Goal: Submit feedback/report problem

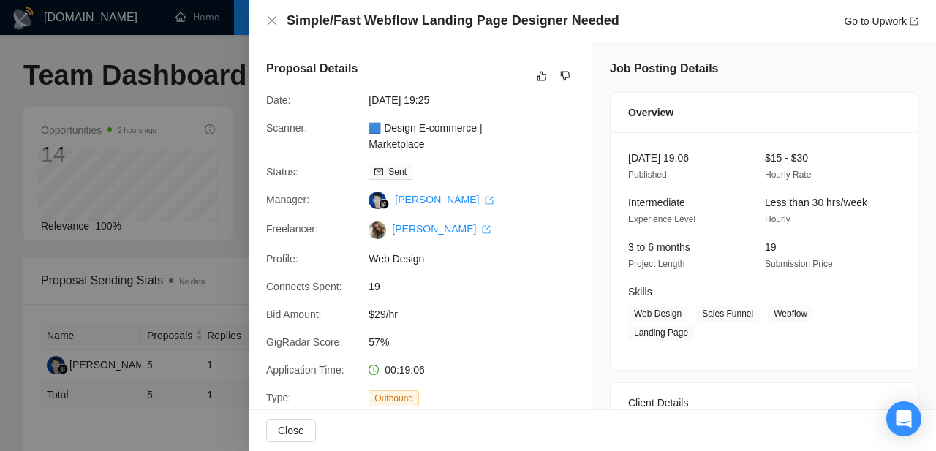
scroll to position [539, 0]
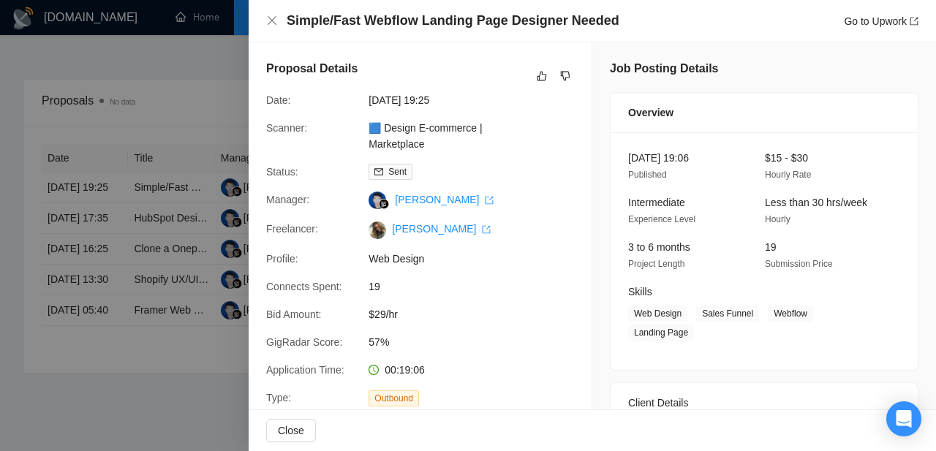
click at [117, 132] on div at bounding box center [468, 225] width 936 height 451
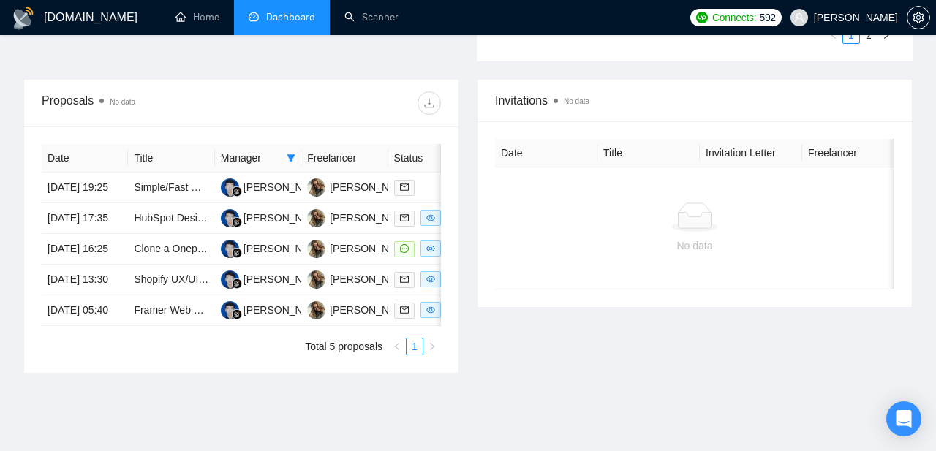
scroll to position [0, 0]
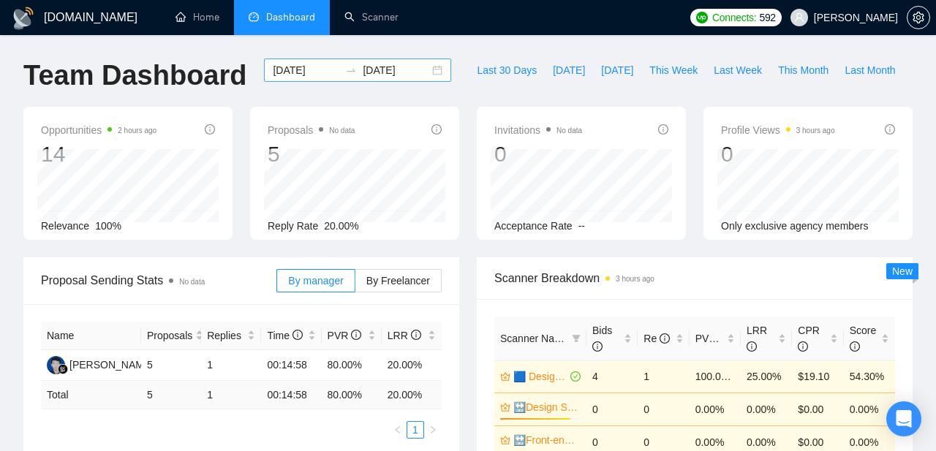
click at [424, 72] on div "[DATE] [DATE]" at bounding box center [357, 69] width 187 height 23
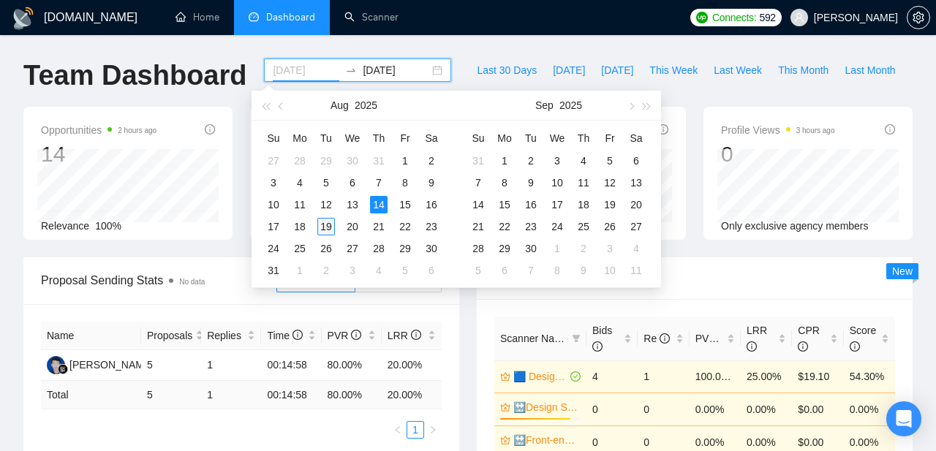
type input "[DATE]"
click at [329, 230] on div "19" at bounding box center [326, 227] width 18 height 18
type input "[DATE]"
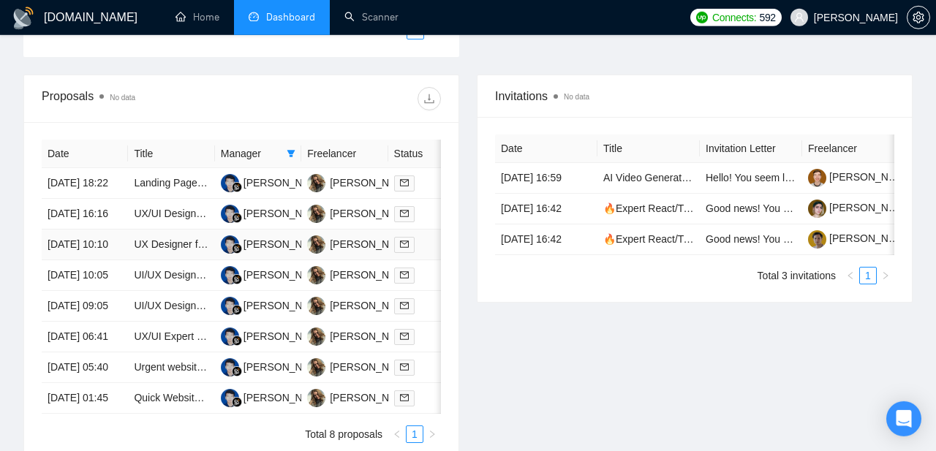
scroll to position [400, 0]
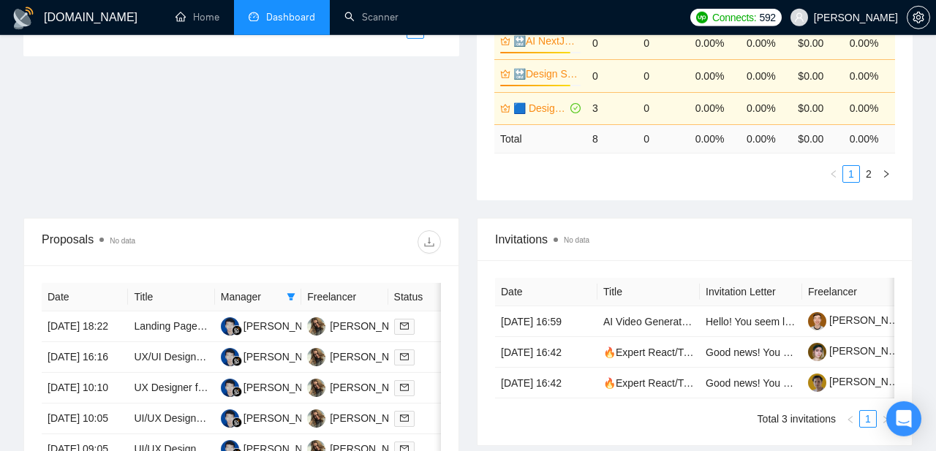
click at [159, 190] on div "Proposal Sending Stats No data By manager By Freelancer Name Proposals Replies …" at bounding box center [468, 37] width 907 height 360
click at [159, 330] on link "Landing Page Redesign in Figma for High Conversions" at bounding box center [259, 326] width 250 height 12
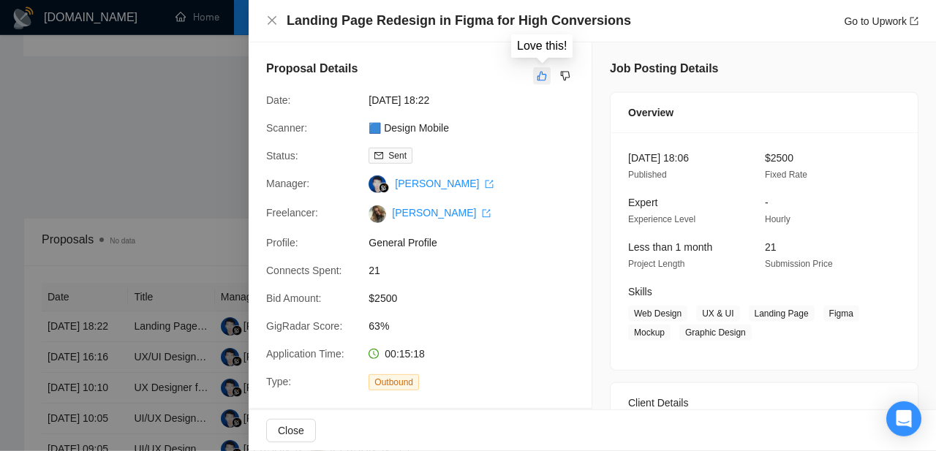
click at [545, 80] on icon "like" at bounding box center [542, 77] width 10 height 10
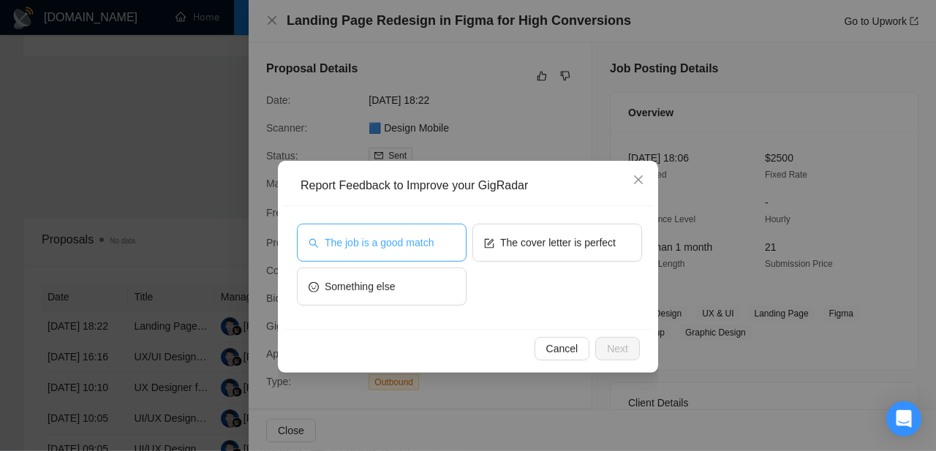
click at [445, 243] on button "The job is a good match" at bounding box center [382, 243] width 170 height 38
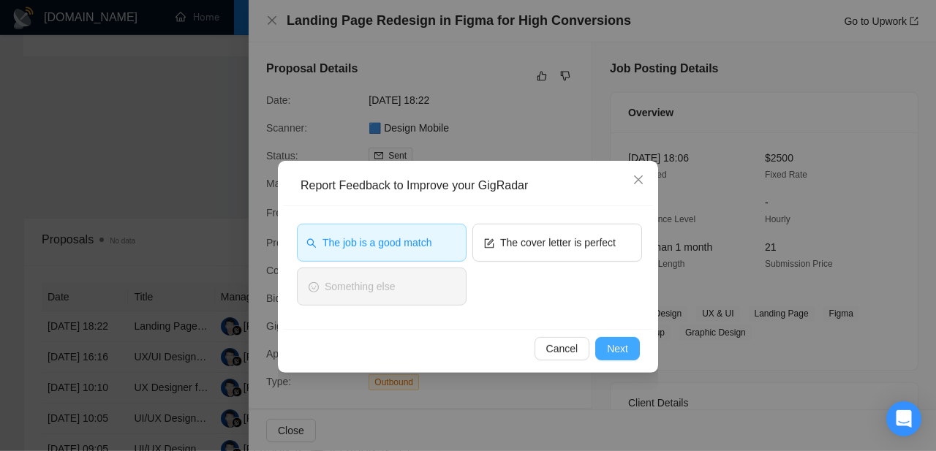
click at [611, 353] on span "Next" at bounding box center [617, 349] width 21 height 16
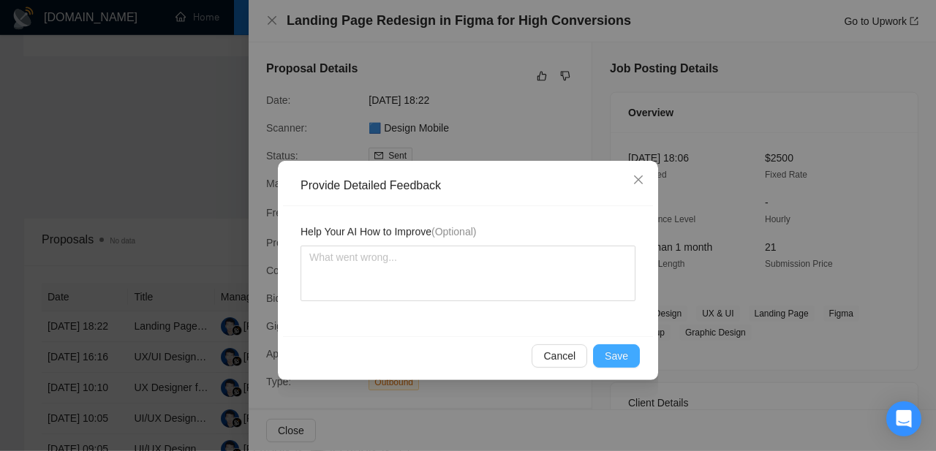
click at [625, 356] on span "Save" at bounding box center [616, 356] width 23 height 16
